Goal: Information Seeking & Learning: Learn about a topic

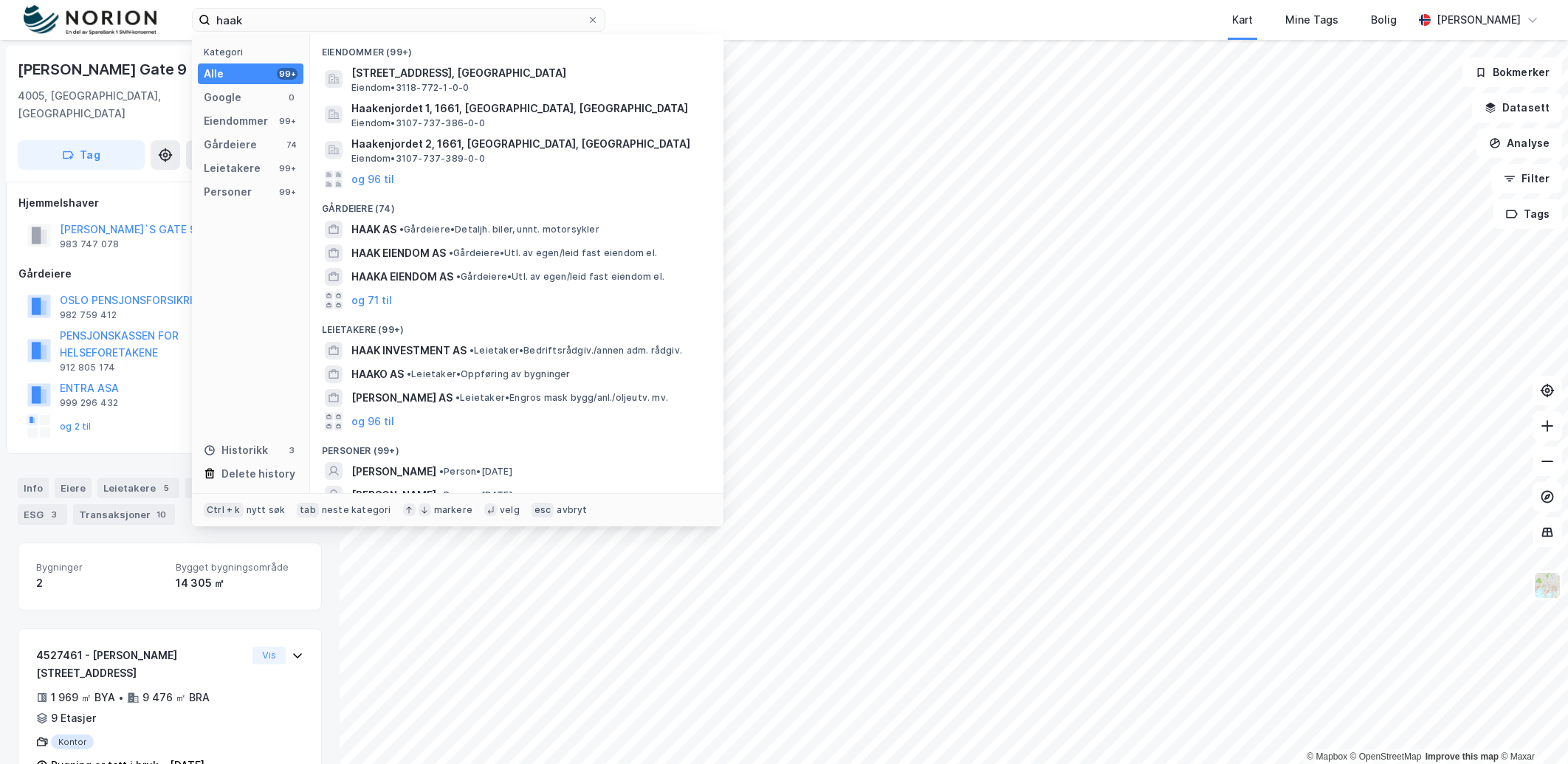
click at [360, 24] on input "haak" at bounding box center [399, 19] width 377 height 22
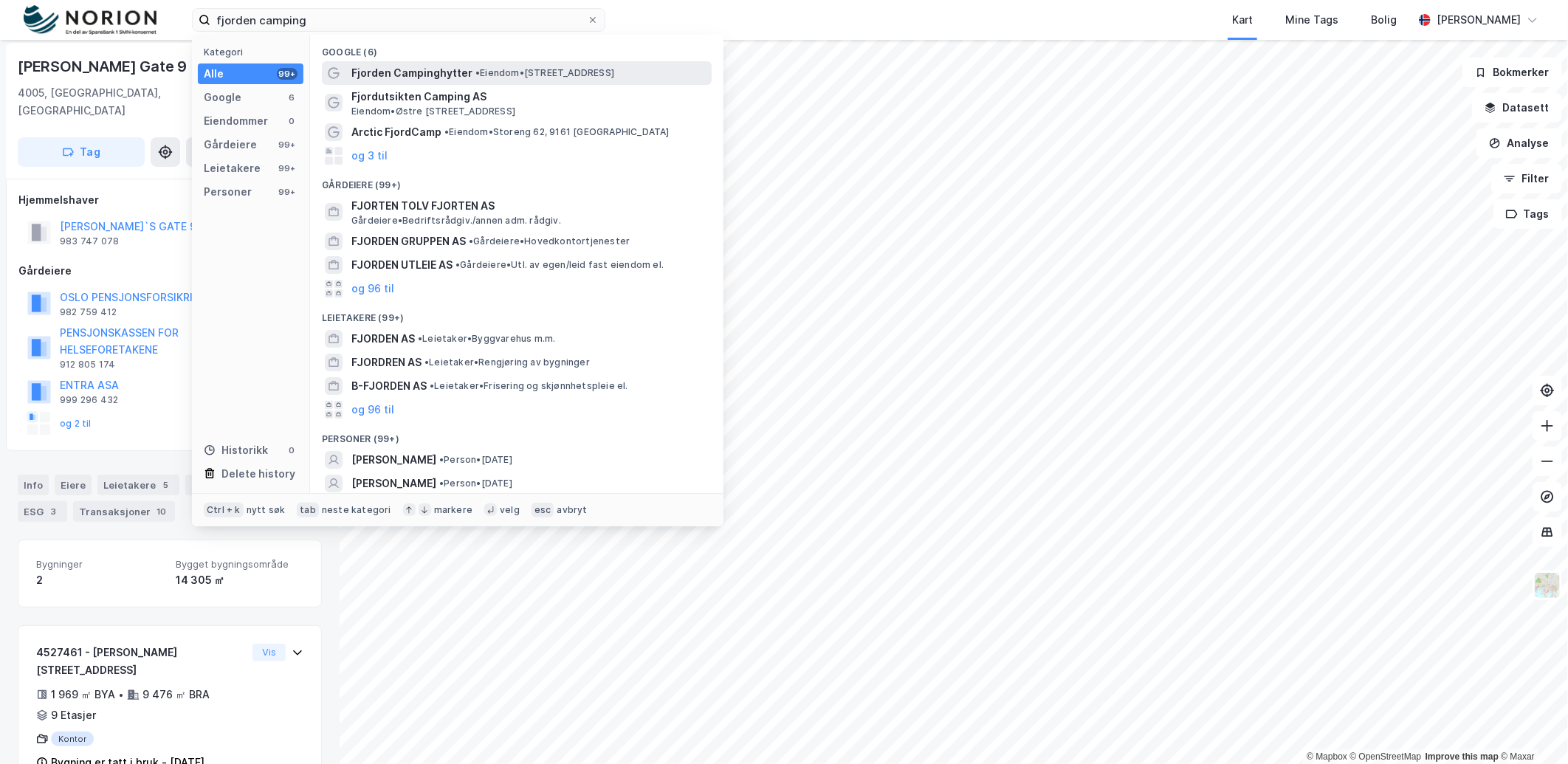
type input "fjorden camping"
click at [460, 72] on span "Fjorden Campinghytter" at bounding box center [412, 73] width 121 height 18
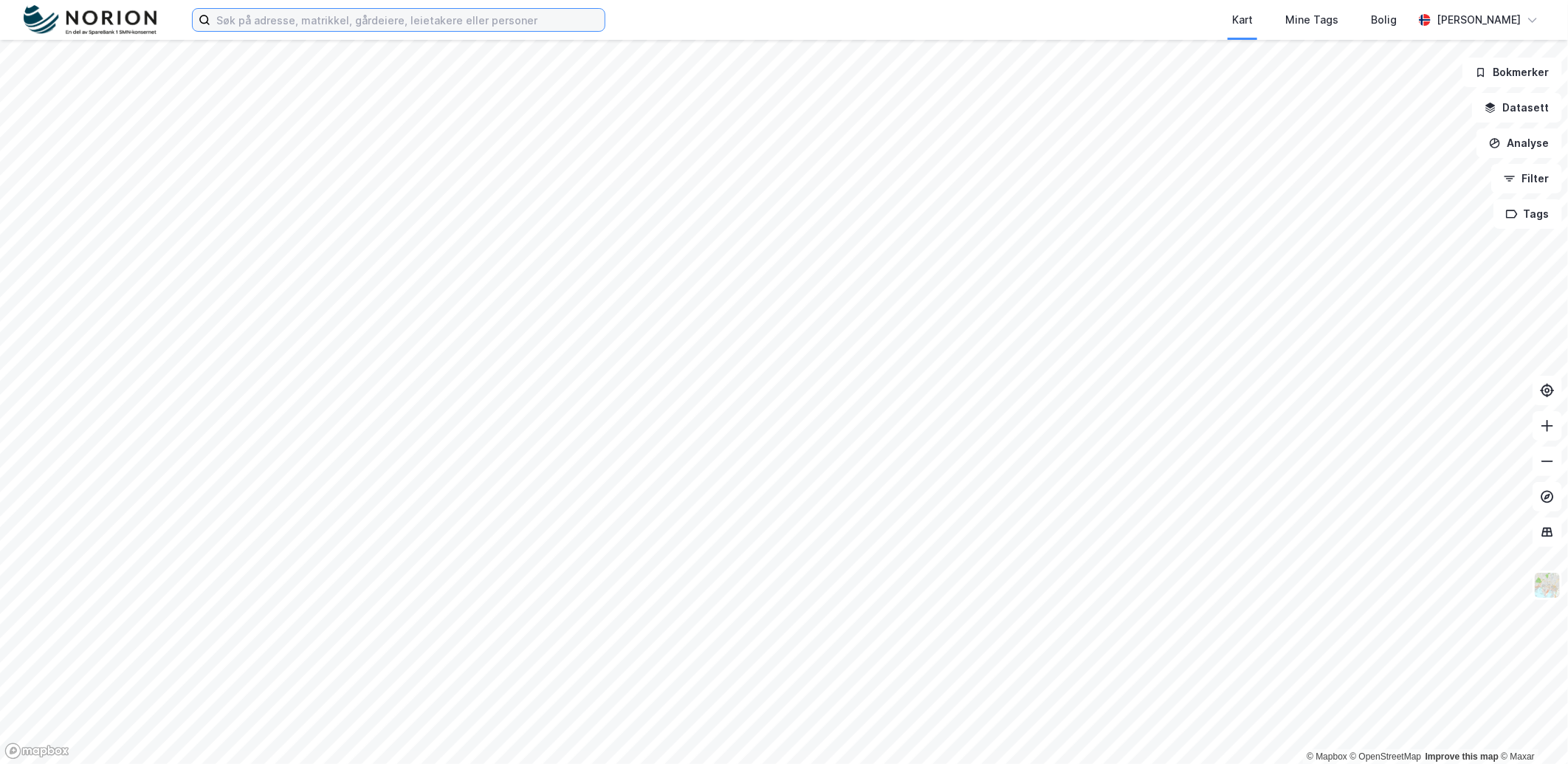
click at [456, 27] on input at bounding box center [407, 19] width 394 height 22
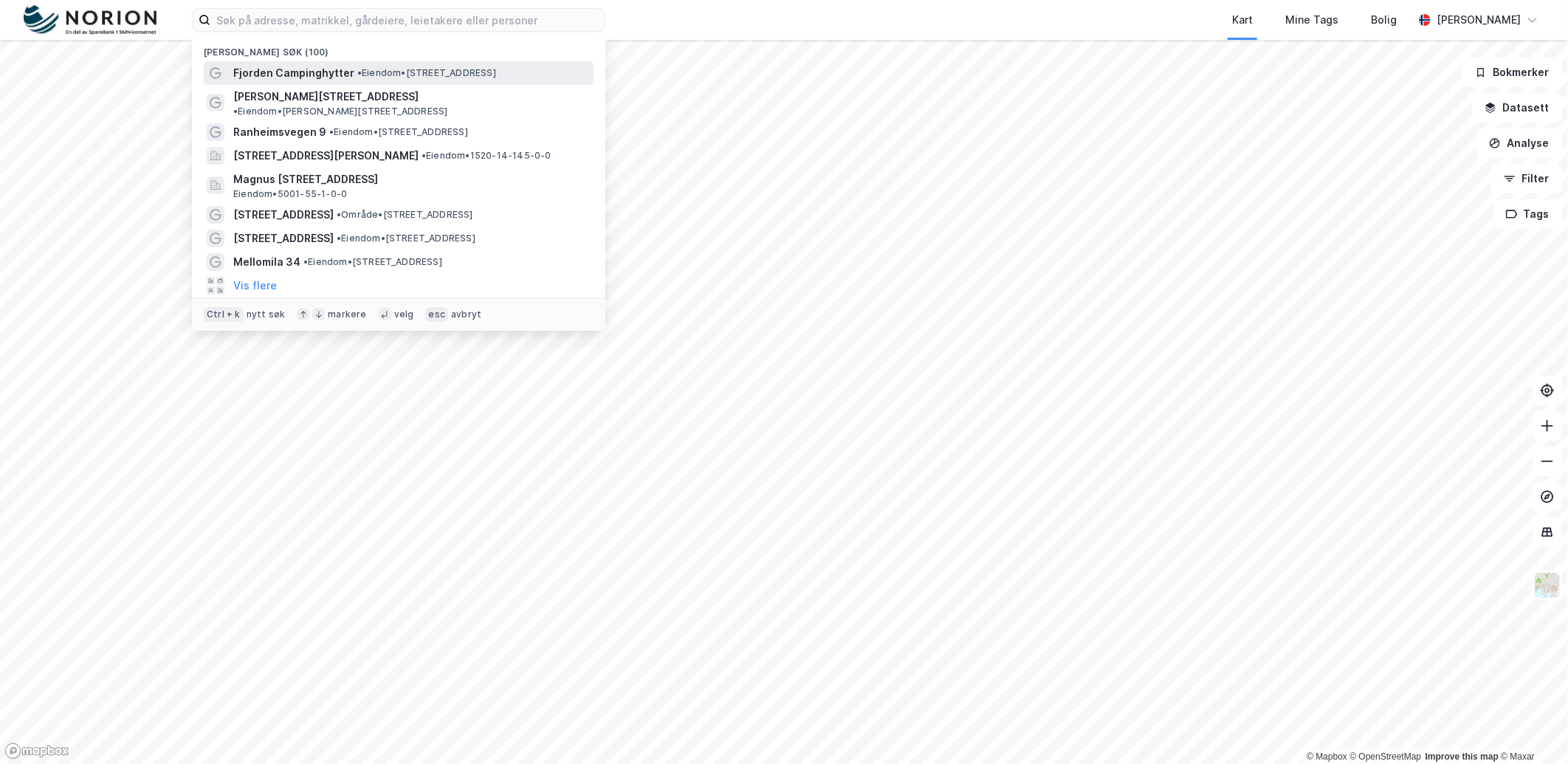
click at [418, 68] on span "• Eiendom • Homlungsvegen 213, 6216 Geiranger" at bounding box center [426, 73] width 139 height 12
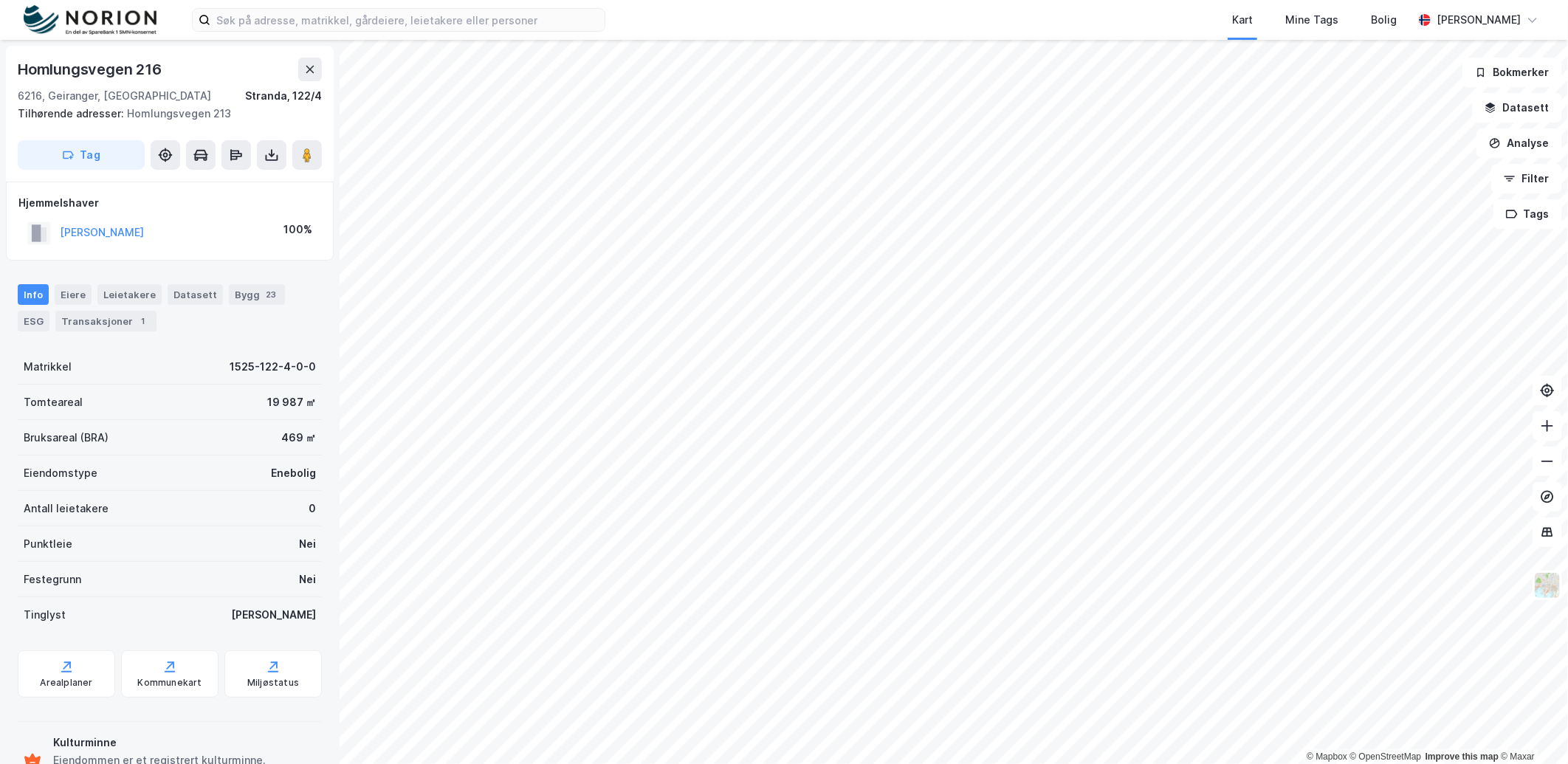
click at [219, 375] on div "Matrikkel 1525-122-4-0-0" at bounding box center [170, 367] width 304 height 36
drag, startPoint x: 216, startPoint y: 366, endPoint x: 305, endPoint y: 371, distance: 89.1
click at [305, 371] on div "Matrikkel 1525-122-4-0-0" at bounding box center [170, 367] width 304 height 36
copy div "1525-122-4-0-0"
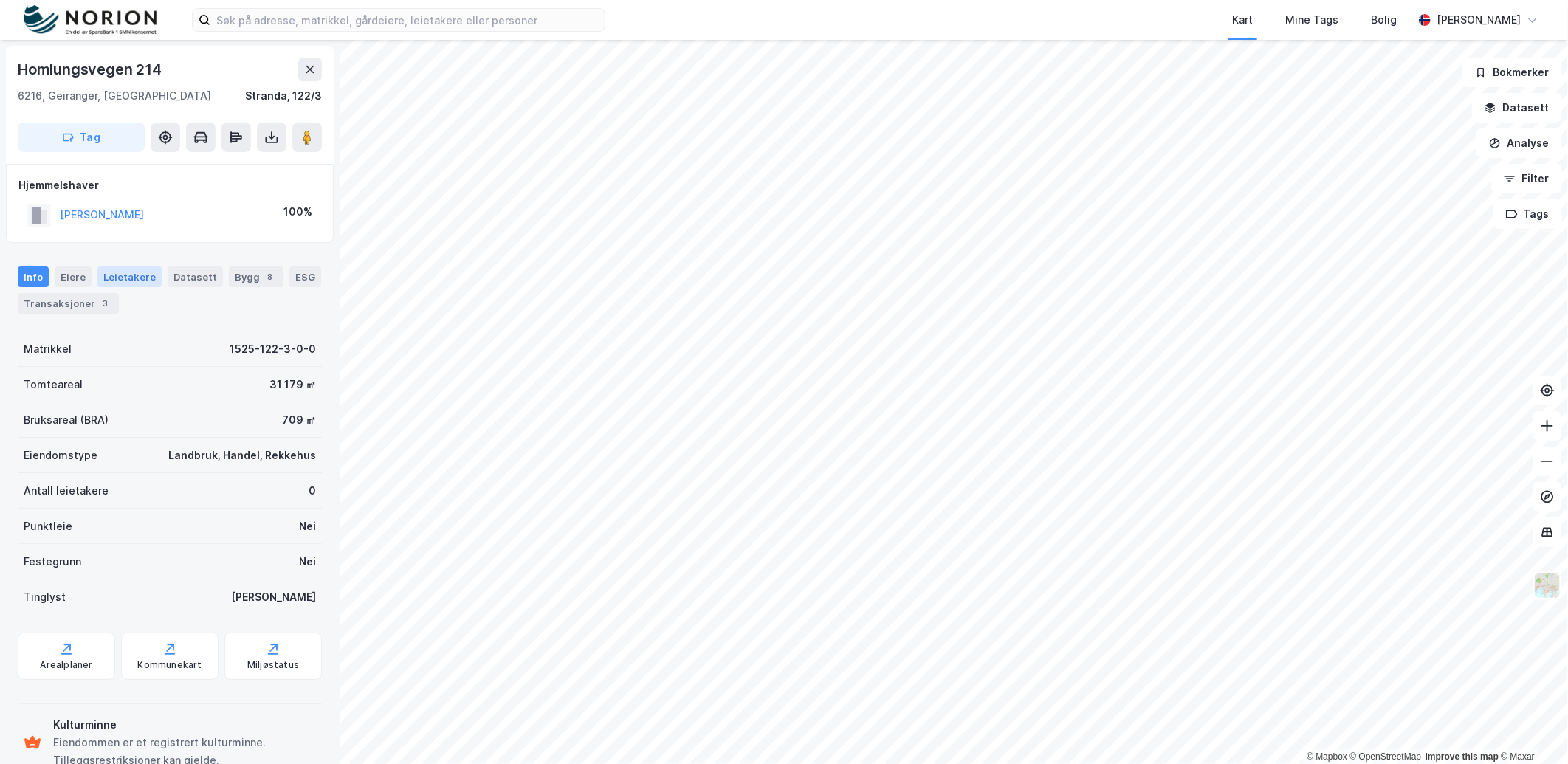
click at [133, 266] on div "Leietakere" at bounding box center [129, 277] width 64 height 21
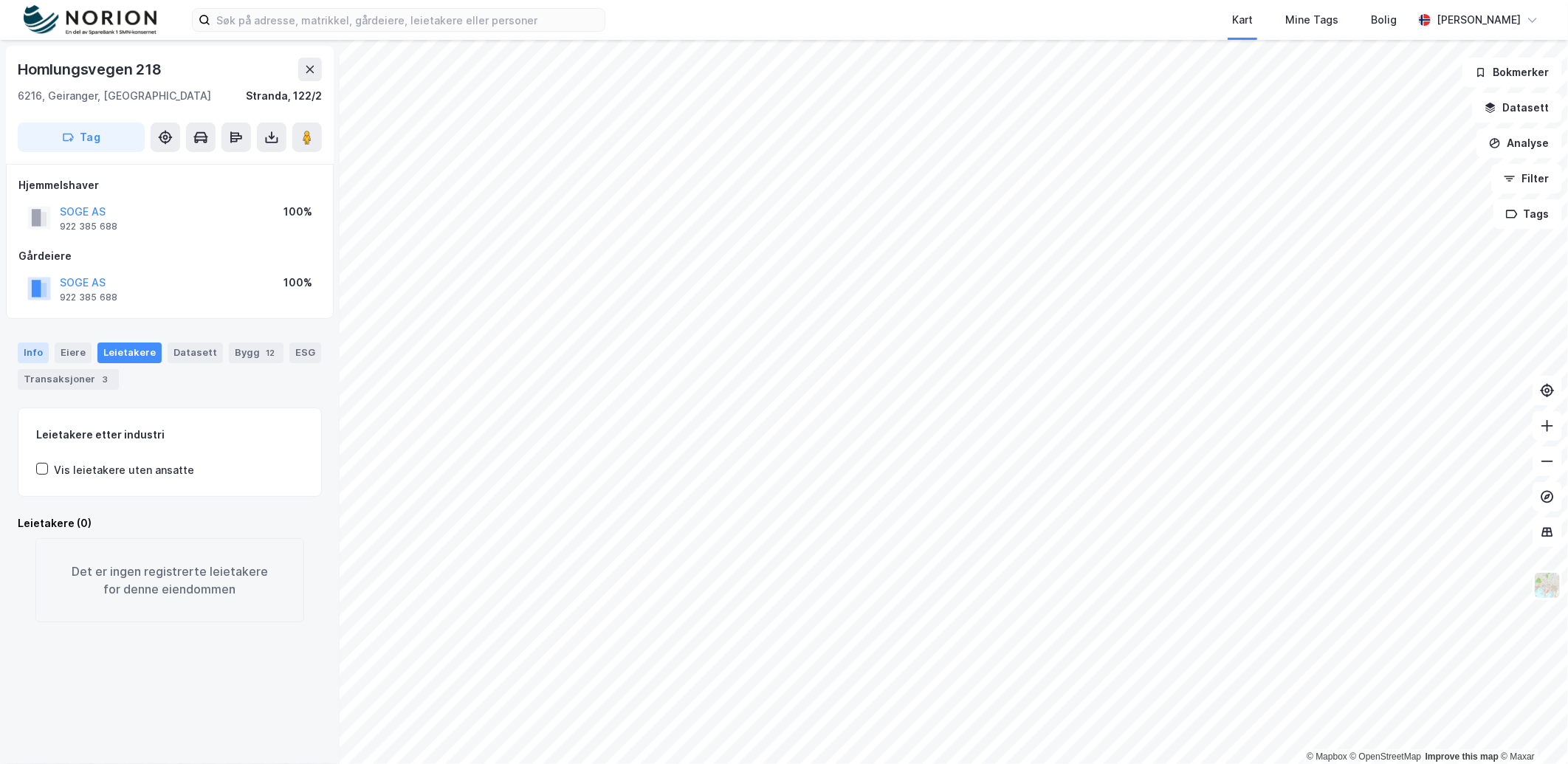
click at [40, 353] on div "Info" at bounding box center [33, 353] width 31 height 21
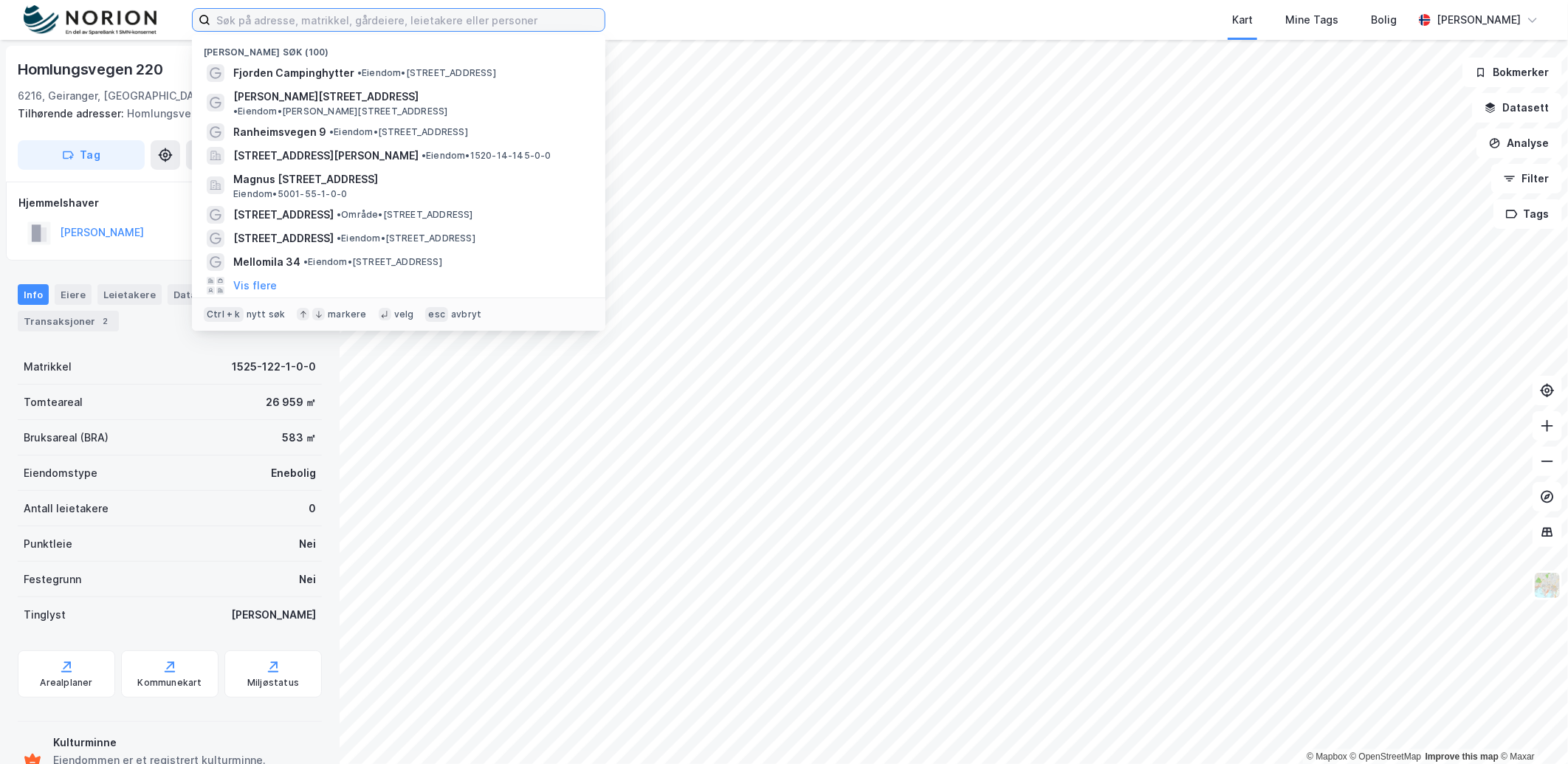
click at [226, 22] on input at bounding box center [407, 19] width 394 height 22
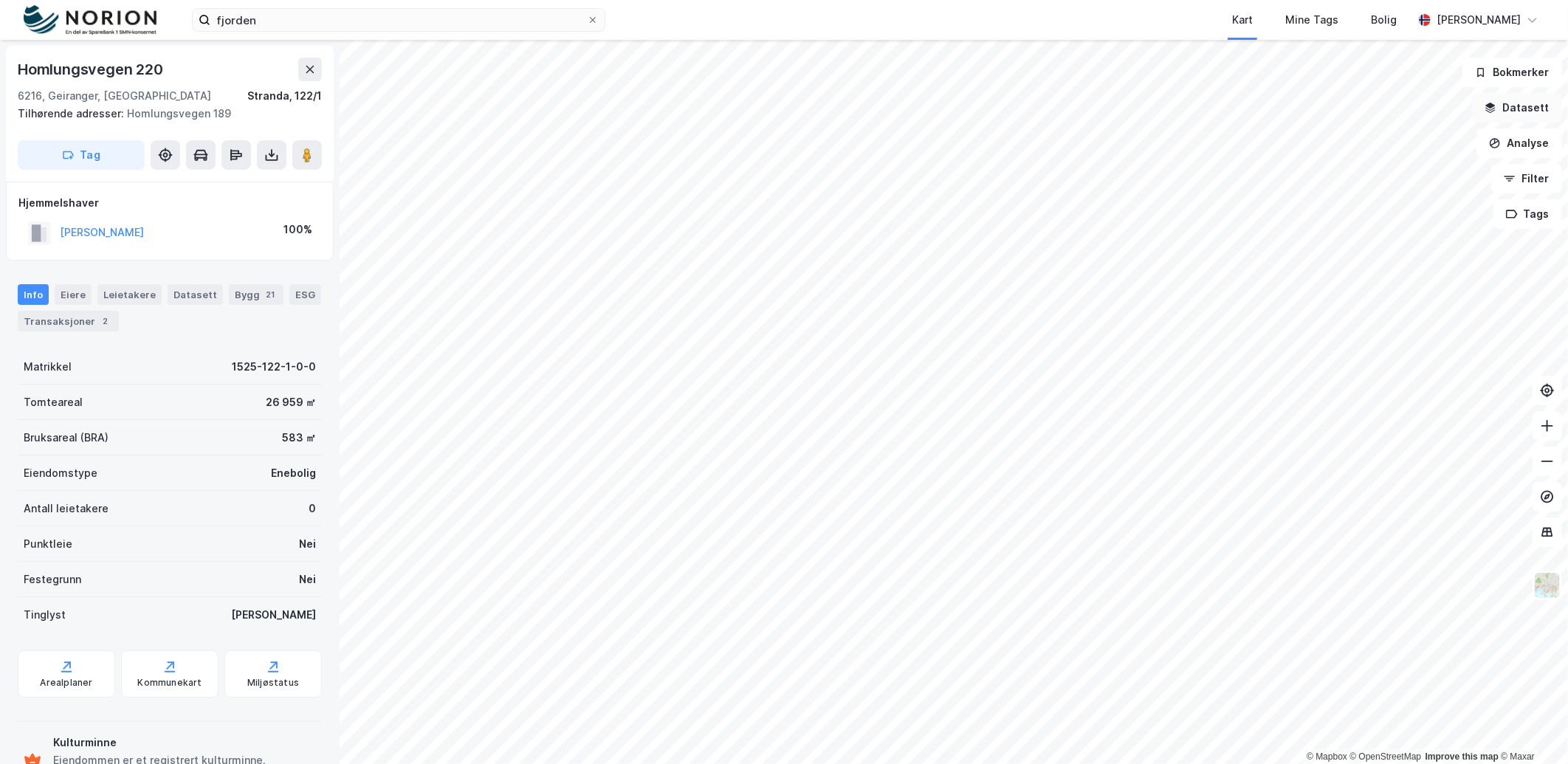
click at [1367, 117] on div "© Mapbox © OpenStreetMap Improve this map © Maxar Homlungsvegen 220 6216, Geira…" at bounding box center [784, 401] width 1568 height 724
drag, startPoint x: 393, startPoint y: 5, endPoint x: 393, endPoint y: 15, distance: 10.0
click at [393, 9] on div "fjorden Kart Mine Tags Bolig Viktor Larsen Indergård" at bounding box center [784, 20] width 1568 height 40
click at [392, 16] on input "fjorden" at bounding box center [399, 19] width 377 height 22
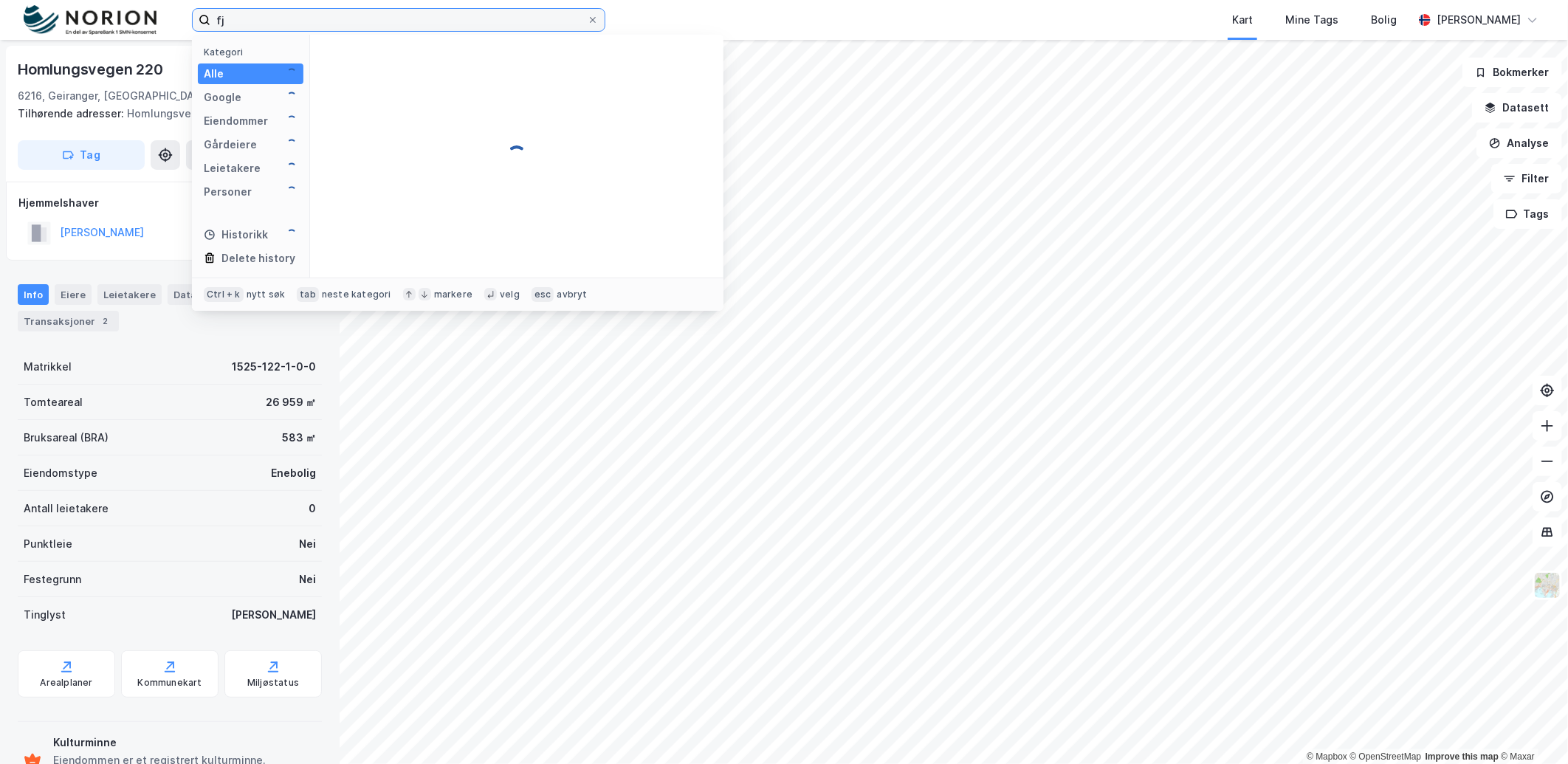
type input "f"
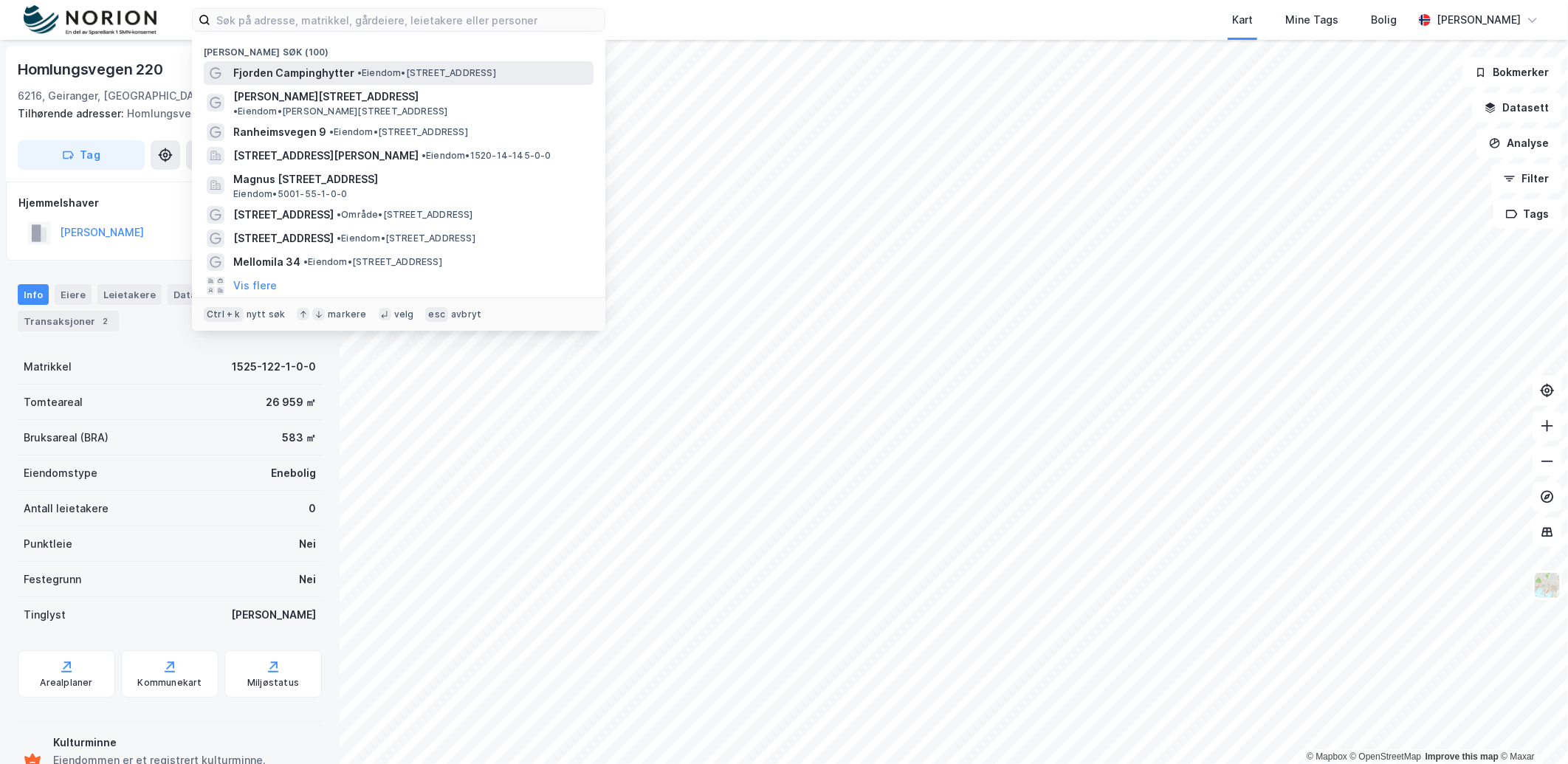
click at [414, 76] on span "• Eiendom • Homlungsvegen 213, 6216 Geiranger" at bounding box center [426, 73] width 139 height 12
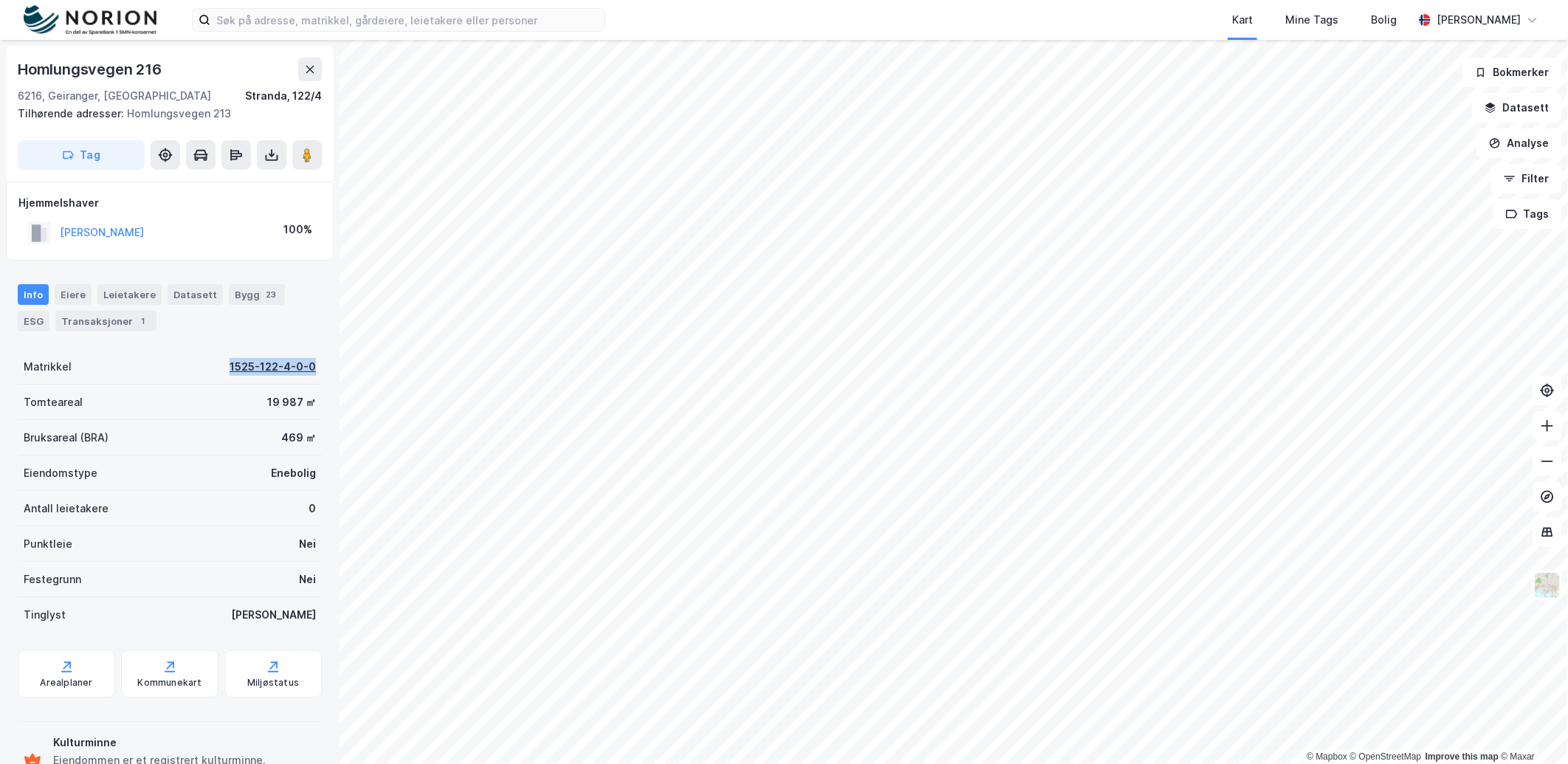
drag, startPoint x: 208, startPoint y: 359, endPoint x: 302, endPoint y: 367, distance: 94.3
click at [302, 367] on div "Matrikkel 1525-122-4-0-0" at bounding box center [170, 367] width 304 height 36
copy div "1525-122-4-0-0"
click at [204, 306] on div "Info Eiere Leietakere Datasett Bygg 23 ESG Transaksjoner 1" at bounding box center [170, 308] width 304 height 47
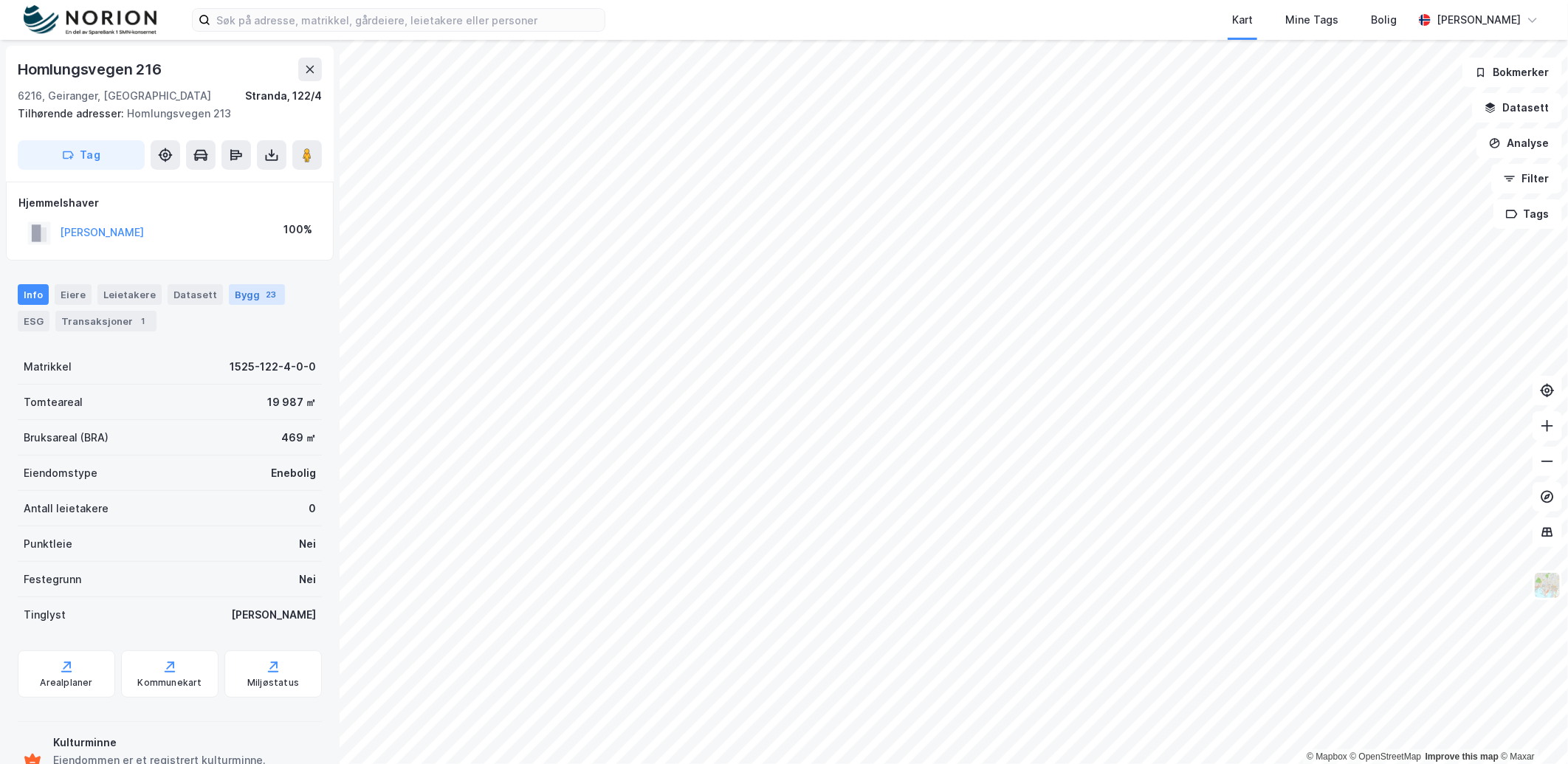
click at [248, 297] on div "Bygg 23" at bounding box center [256, 295] width 56 height 21
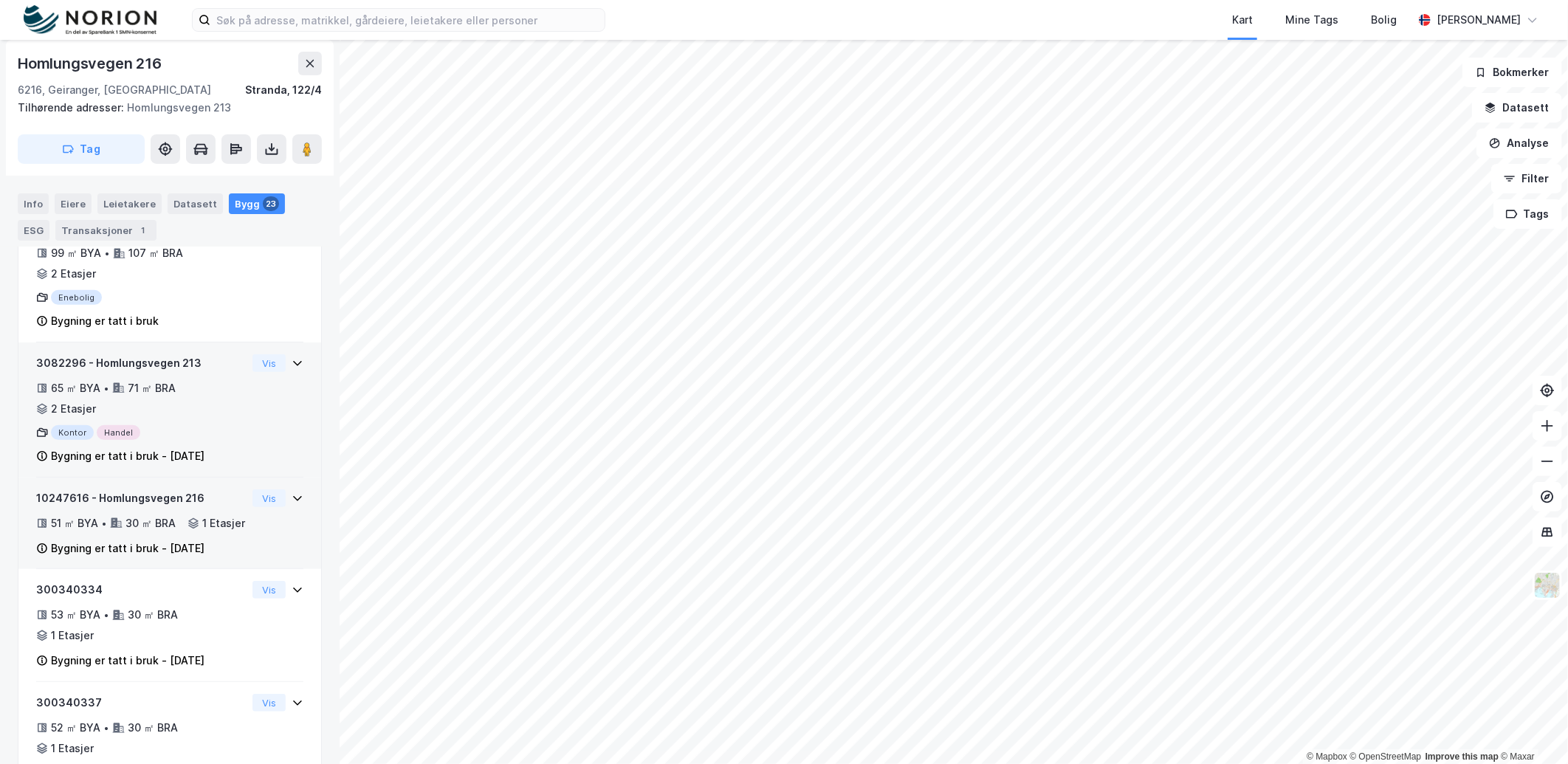
scroll to position [328, 0]
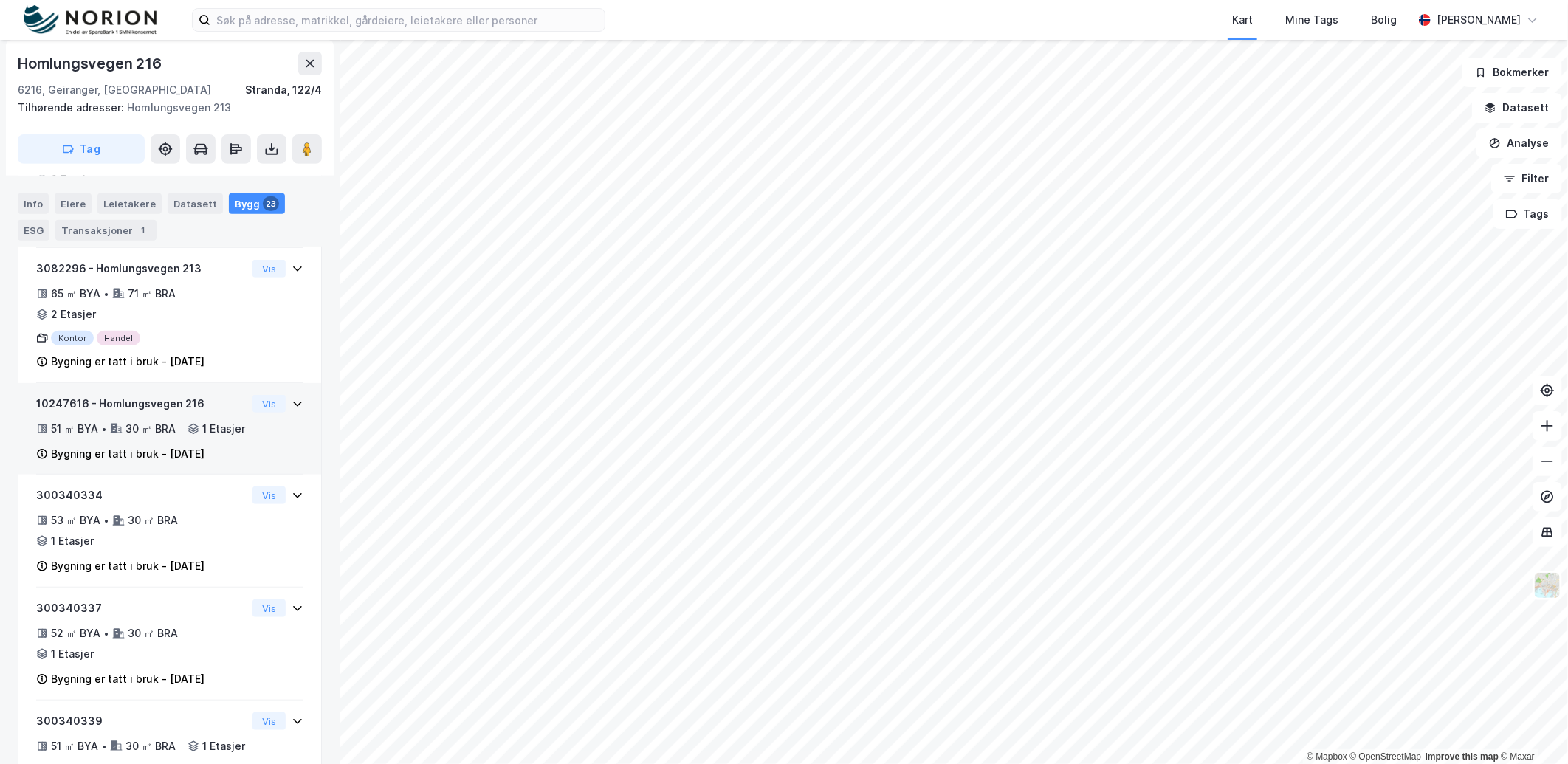
click at [239, 445] on div "10247616 - Homlungsvegen 216 51 ㎡ BYA • 30 ㎡ BRA • 1 Etasjer Bygning er tatt i …" at bounding box center [169, 434] width 267 height 80
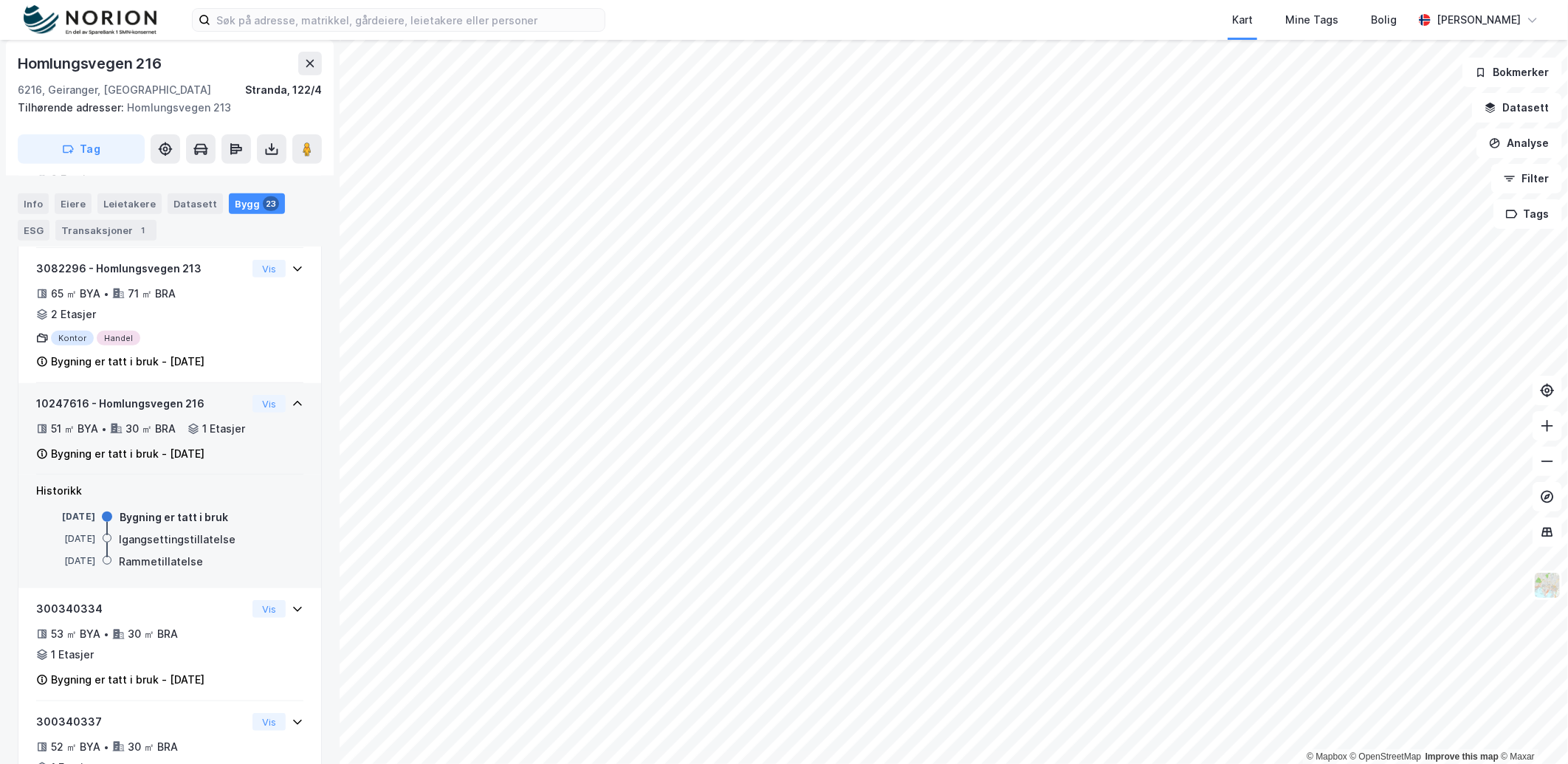
click at [239, 438] on div "10247616 - Homlungsvegen 216 51 ㎡ BYA • 30 ㎡ BRA • 1 Etasjer Bygning er tatt i …" at bounding box center [169, 434] width 267 height 80
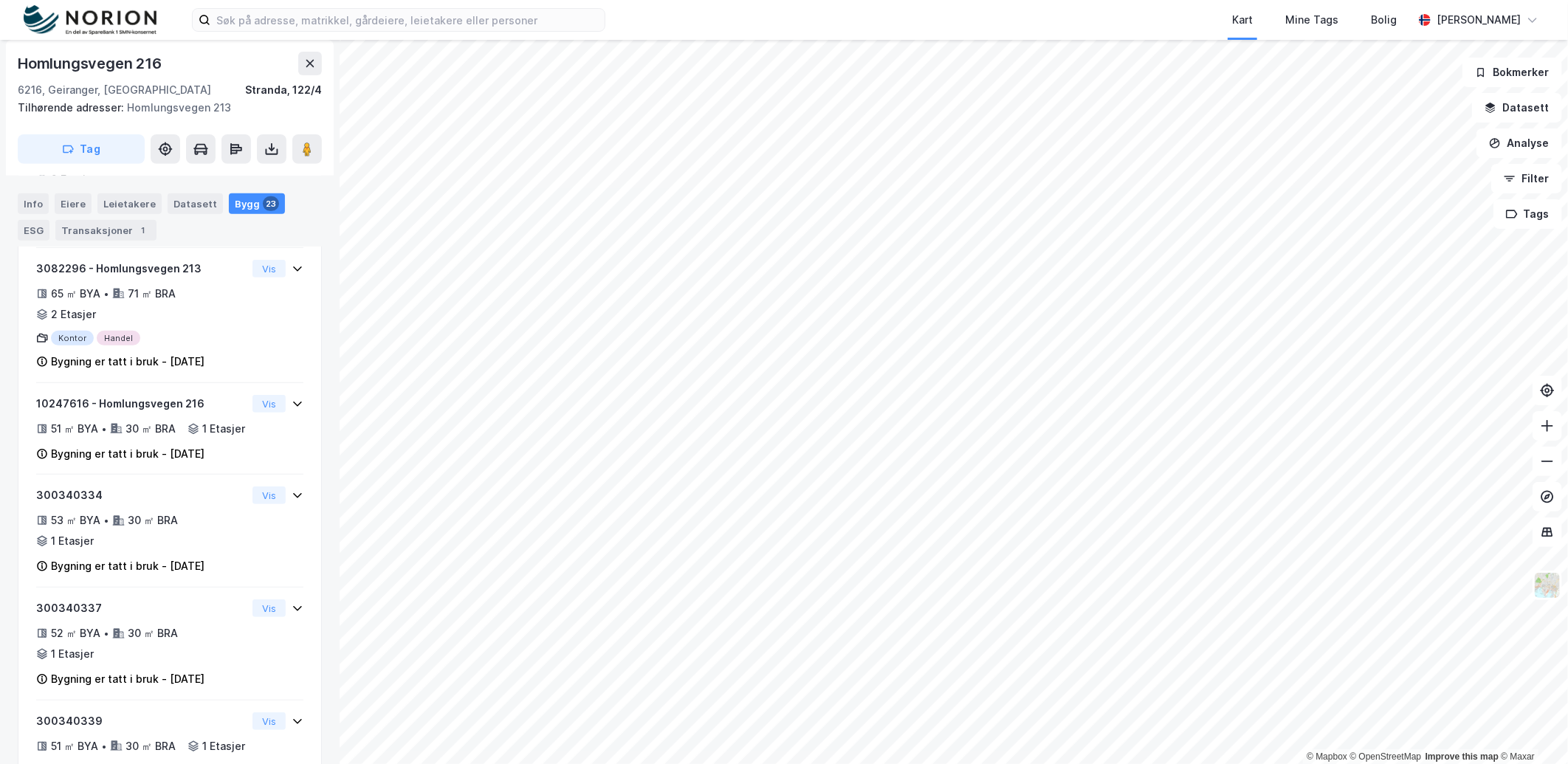
click at [21, 197] on div "Info" at bounding box center [33, 204] width 31 height 21
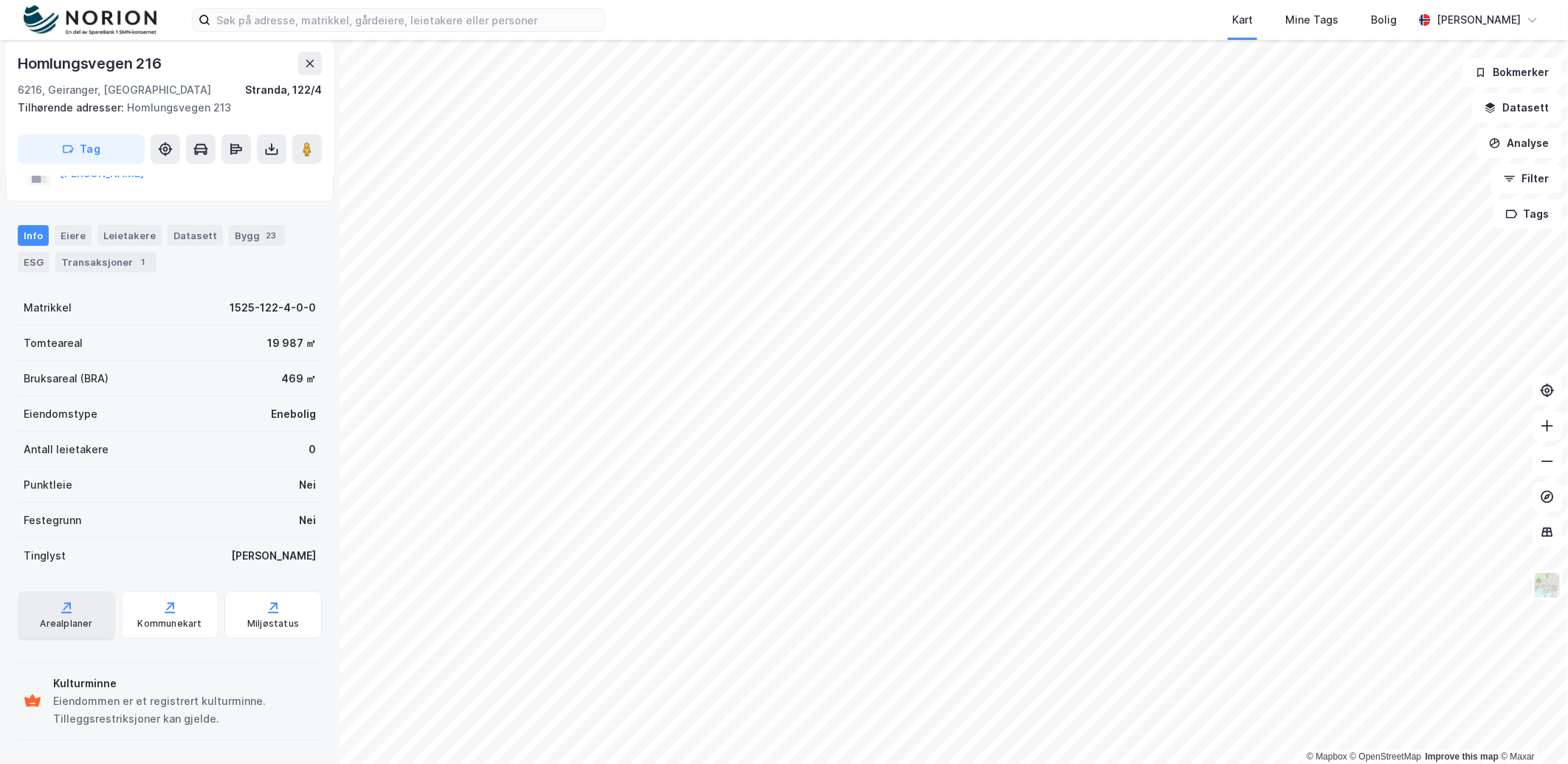
click at [67, 624] on div "Arealplaner" at bounding box center [65, 623] width 52 height 12
click at [167, 618] on div "Kommunekart" at bounding box center [169, 623] width 64 height 12
click at [238, 236] on div "Bygg 23" at bounding box center [256, 235] width 56 height 21
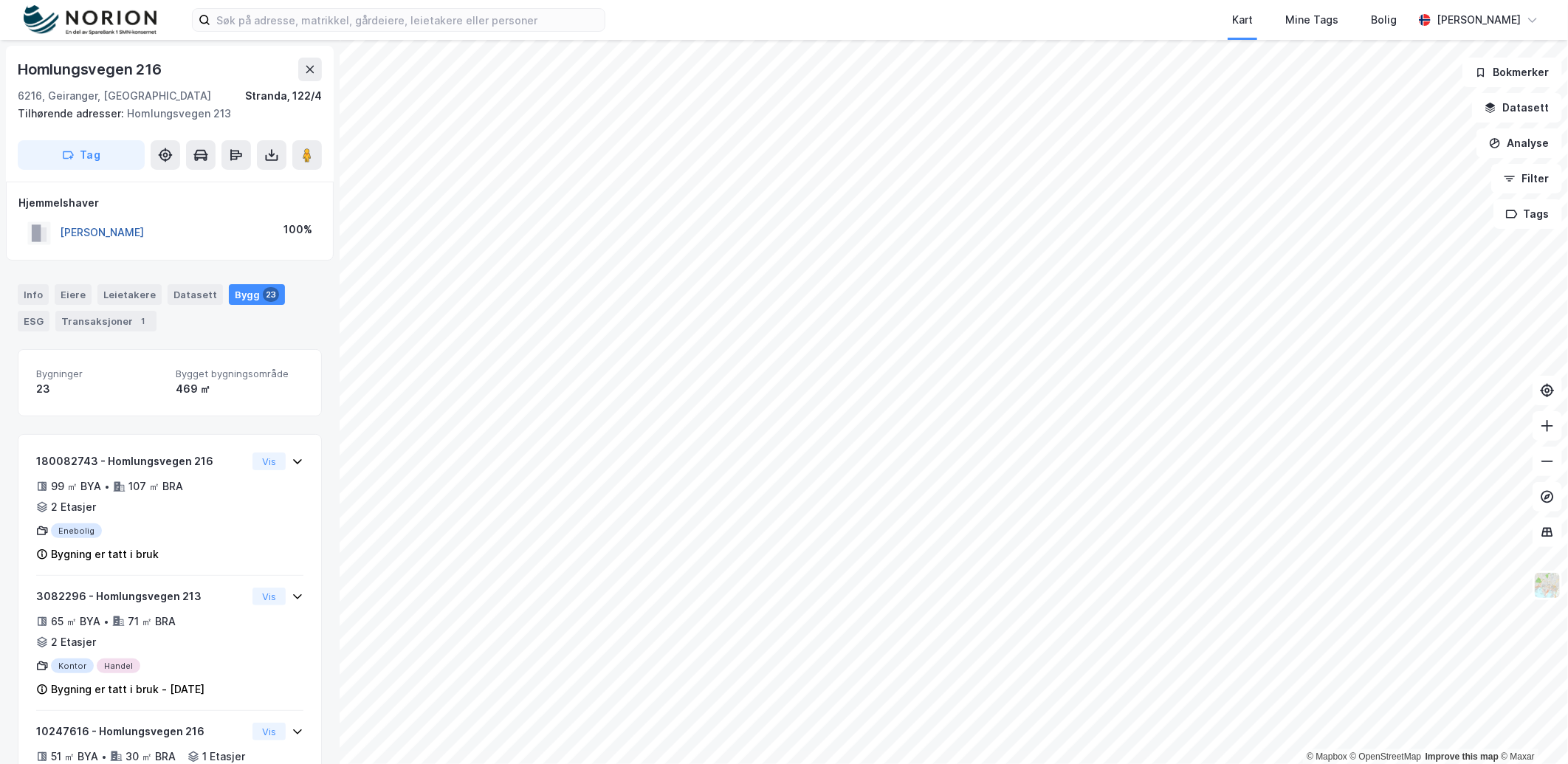
click at [0, 0] on button "HOMLONG OLAV KJELL" at bounding box center [0, 0] width 0 height 0
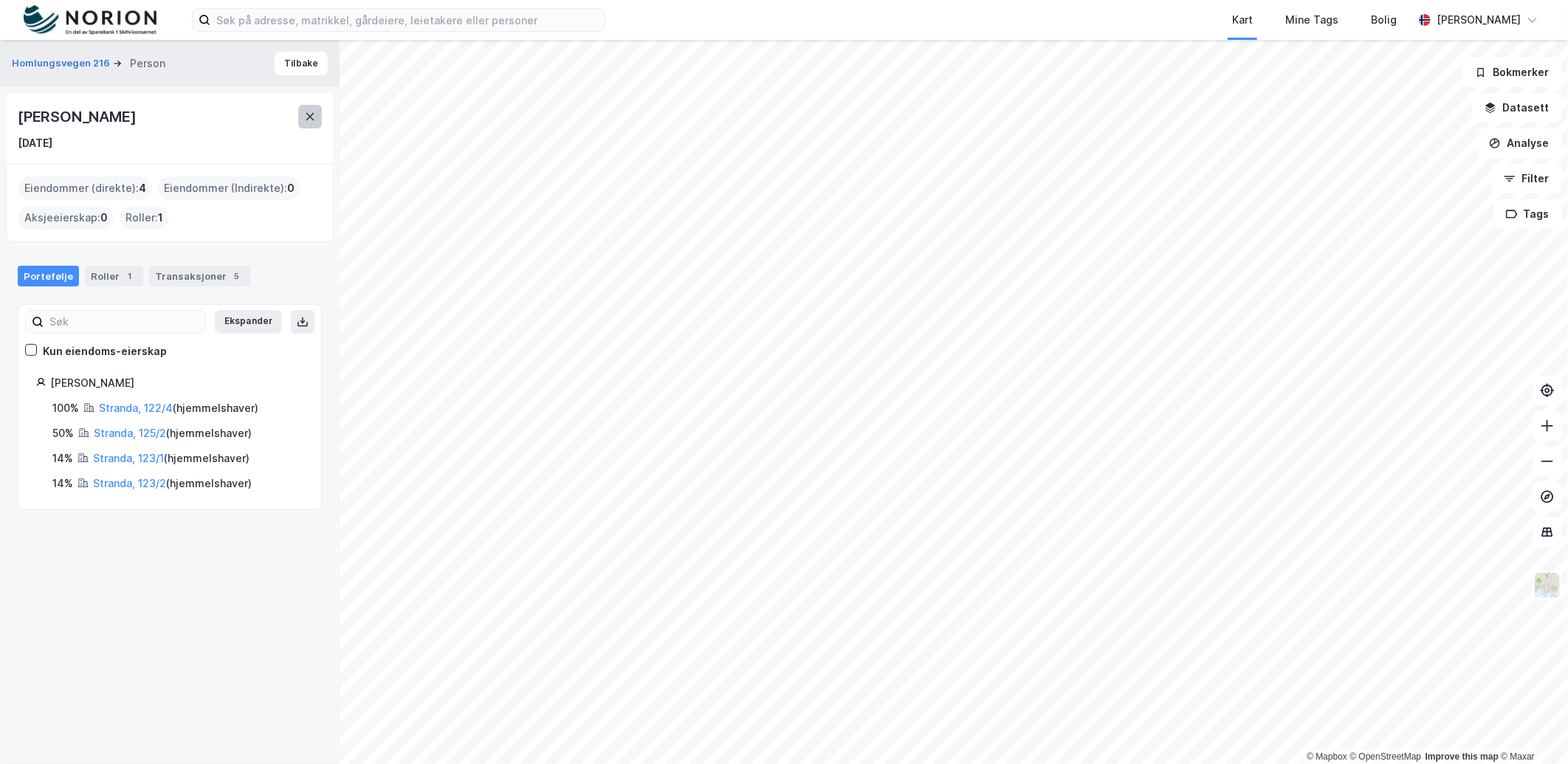
click at [321, 117] on button at bounding box center [310, 116] width 24 height 24
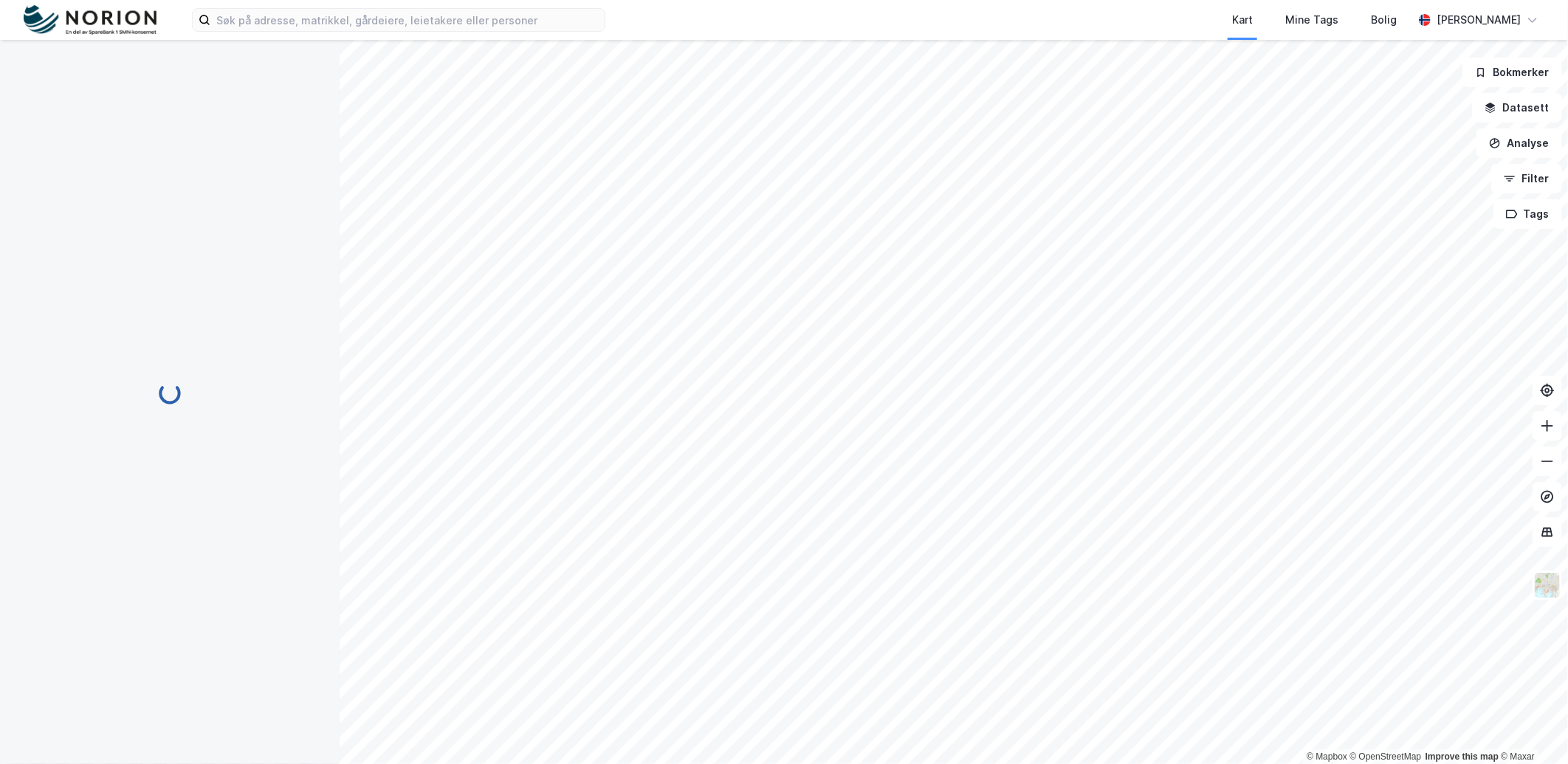
scroll to position [2, 0]
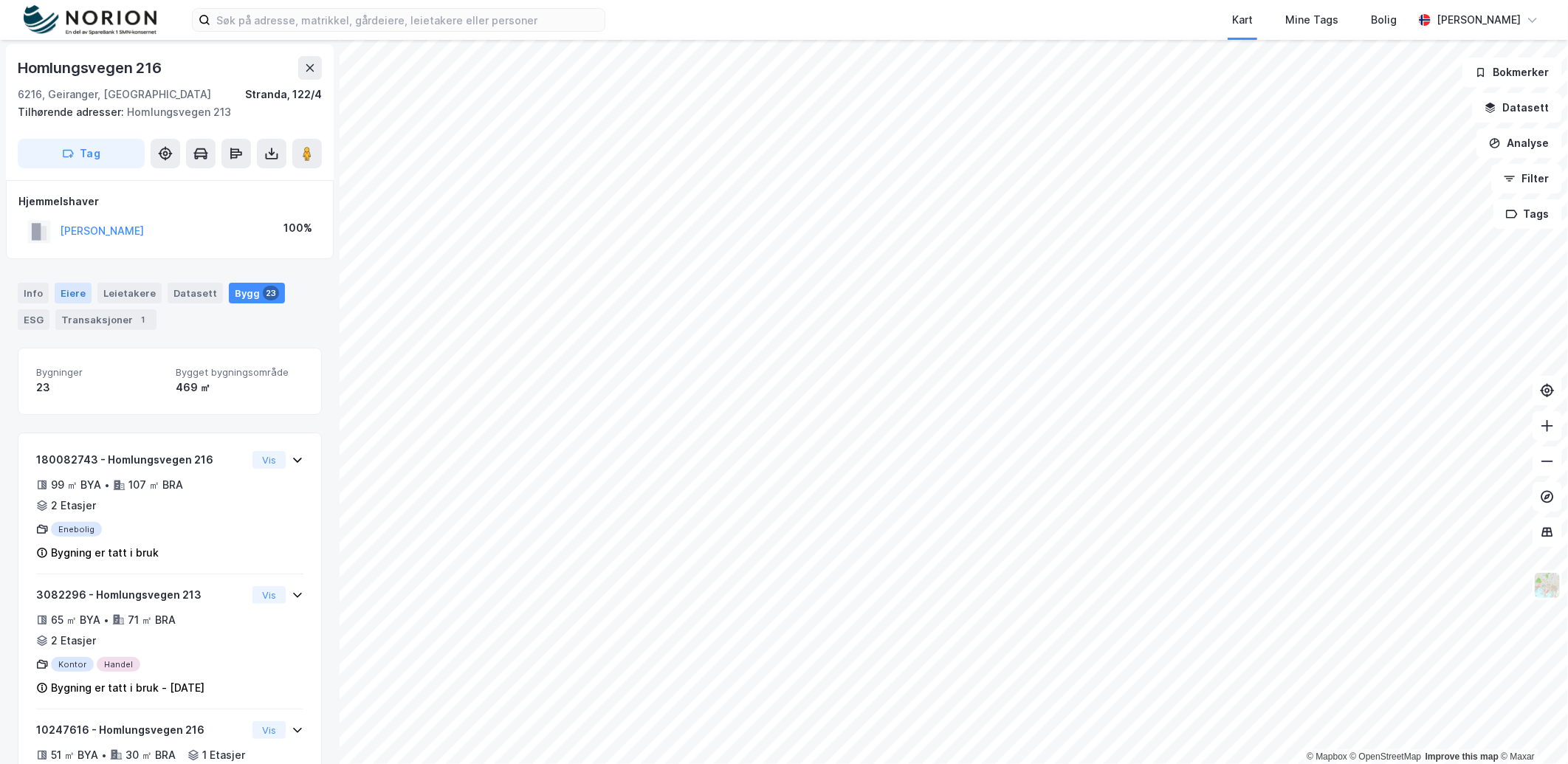
click at [64, 296] on div "Eiere" at bounding box center [73, 293] width 37 height 21
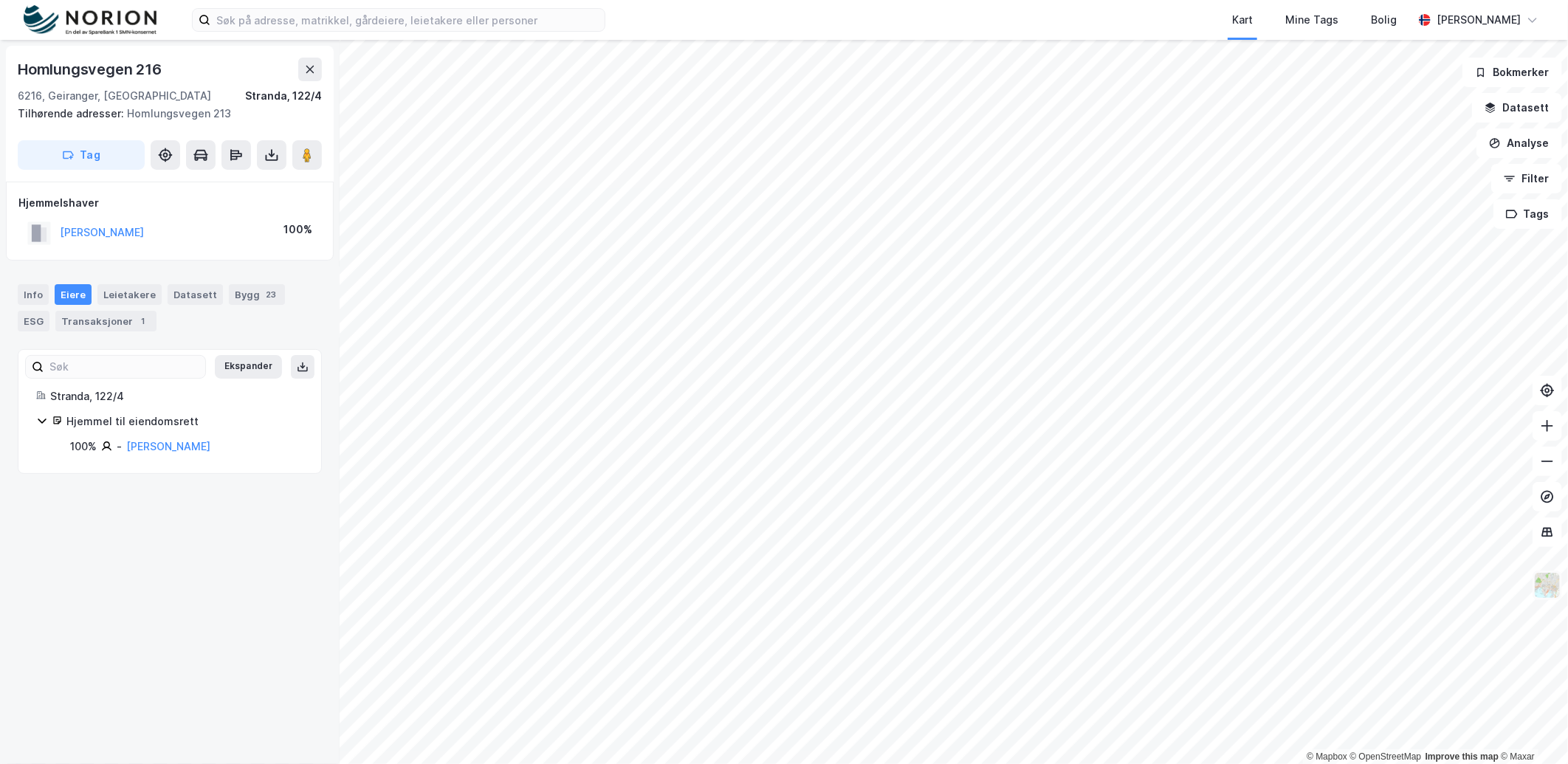
click at [1551, 594] on img at bounding box center [1548, 586] width 28 height 28
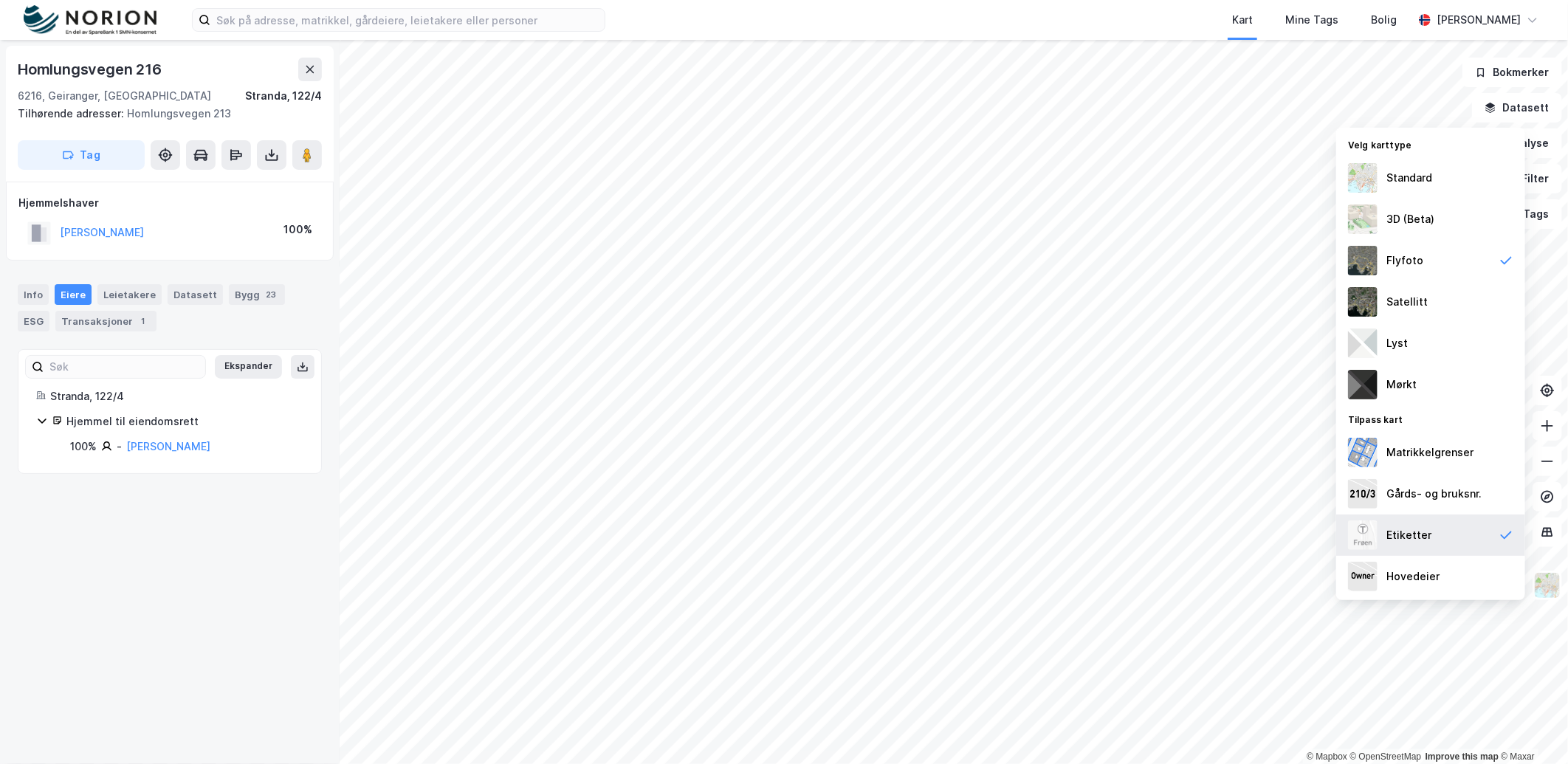
click at [1437, 534] on div "Etiketter" at bounding box center [1431, 535] width 189 height 42
click at [1439, 534] on div "Etiketter" at bounding box center [1431, 535] width 189 height 42
click at [1440, 534] on div "Etiketter" at bounding box center [1431, 535] width 189 height 42
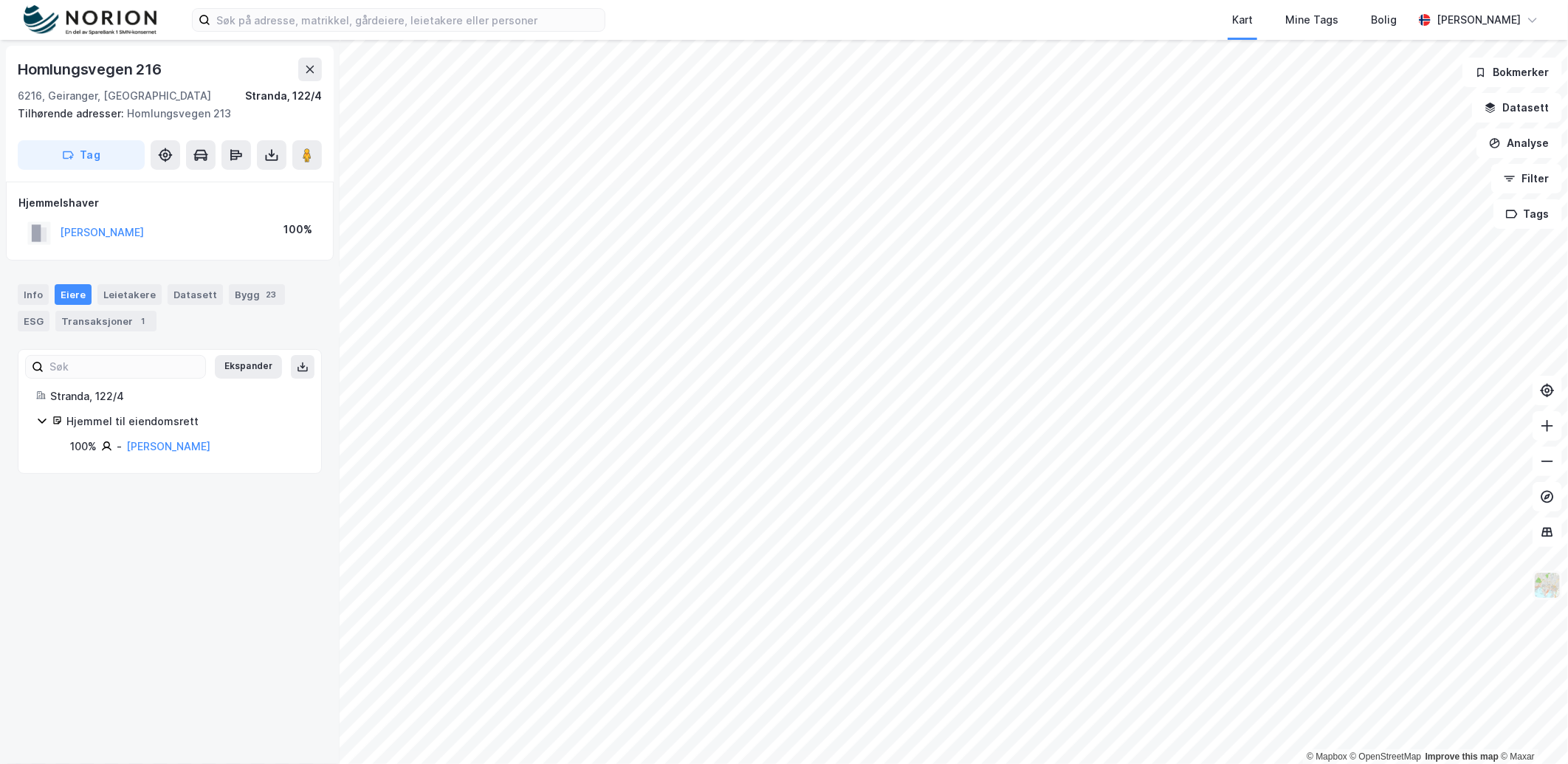
click at [1547, 586] on img at bounding box center [1548, 586] width 28 height 28
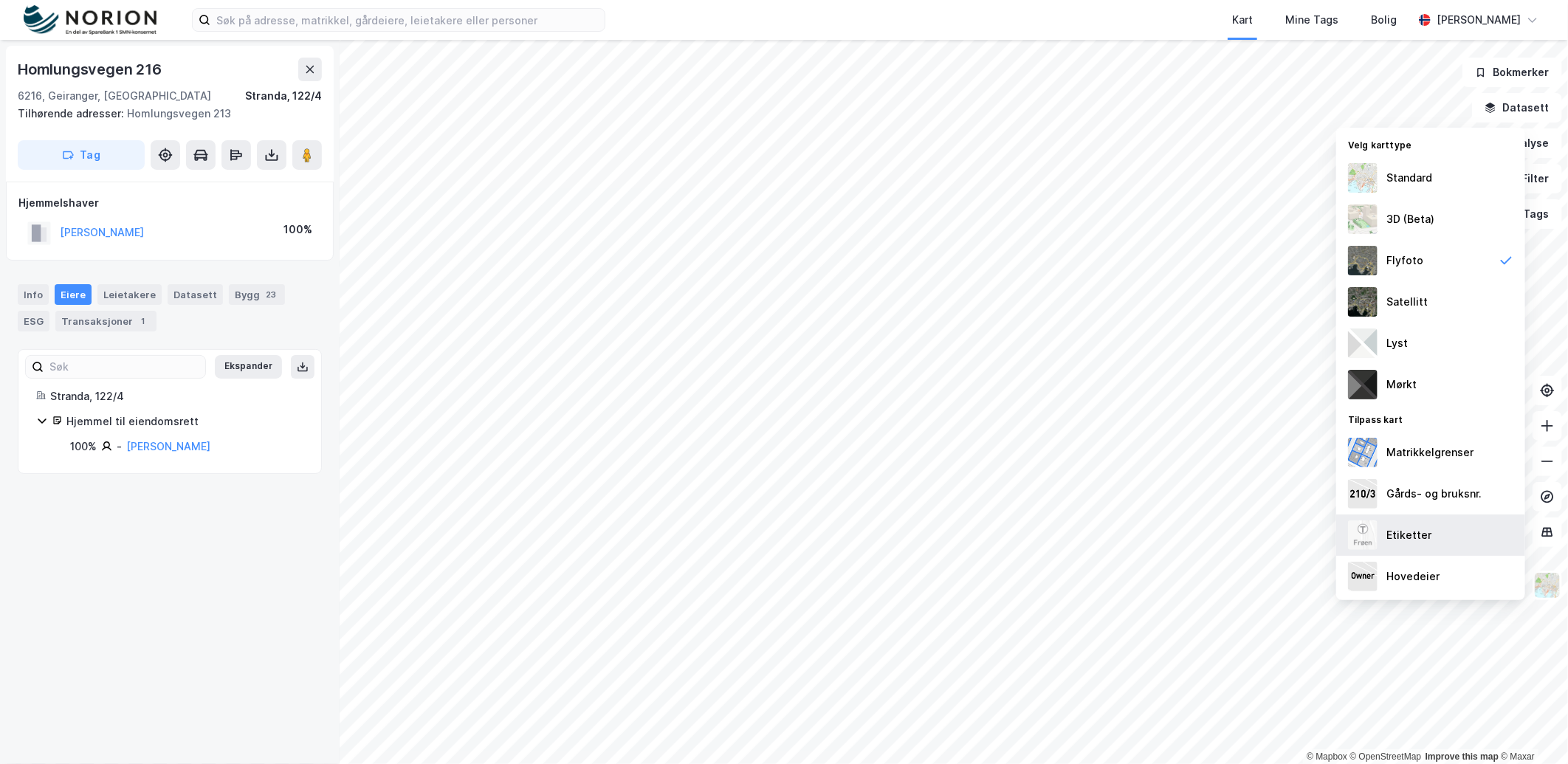
click at [1452, 551] on div "Etiketter" at bounding box center [1431, 535] width 189 height 42
